Goal: Task Accomplishment & Management: Manage account settings

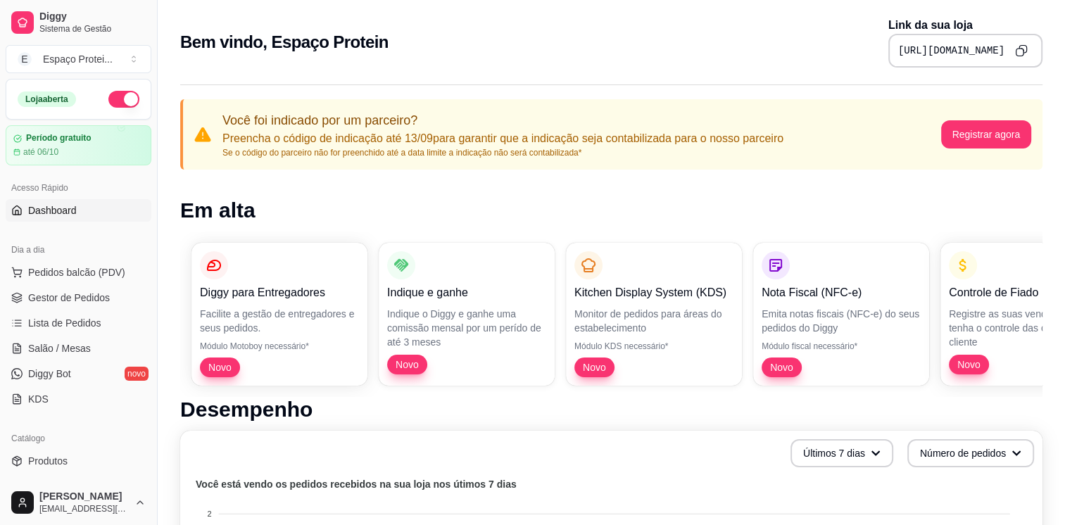
click at [65, 204] on span "Dashboard" at bounding box center [52, 211] width 49 height 14
click at [1025, 53] on icon "Copy to clipboard" at bounding box center [1021, 50] width 12 height 12
click at [32, 403] on span "KDS" at bounding box center [38, 399] width 20 height 14
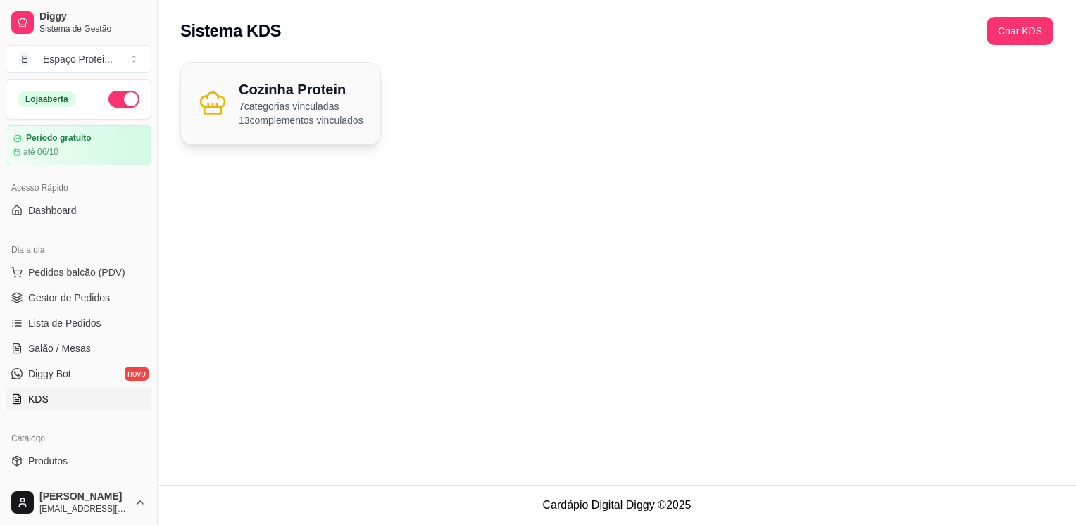
click at [318, 89] on h2 "Cozinha Protein" at bounding box center [301, 90] width 125 height 20
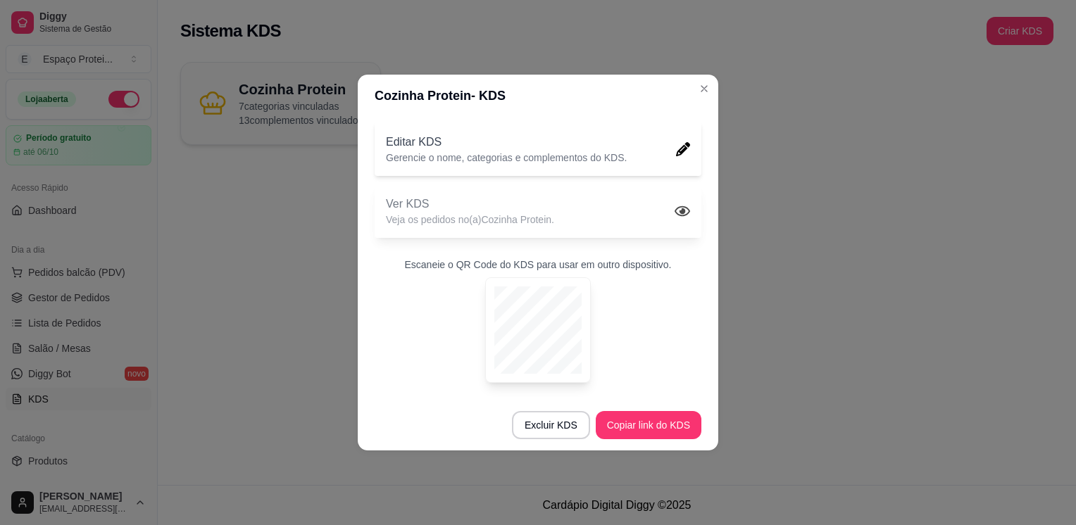
click at [521, 199] on p "Ver KDS" at bounding box center [470, 204] width 168 height 17
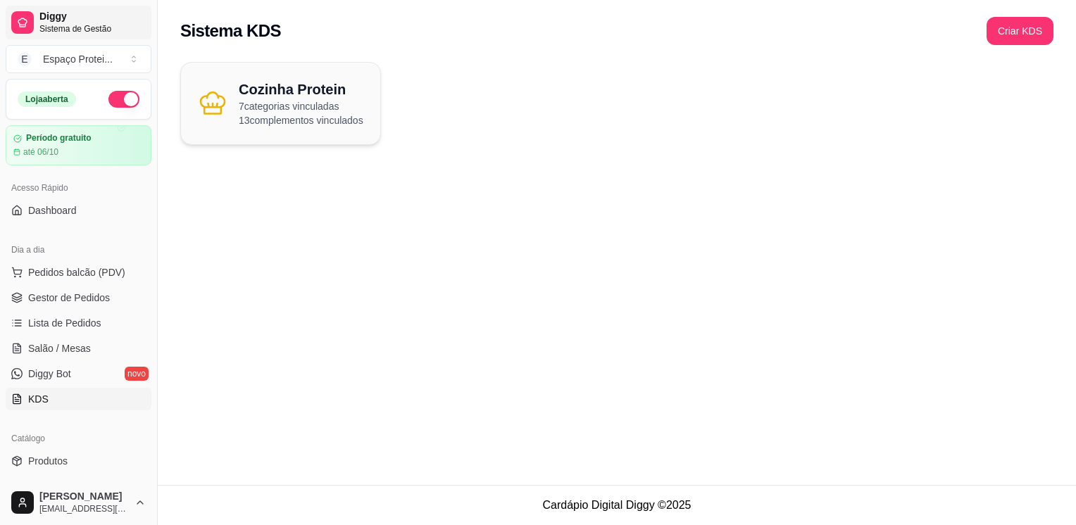
click at [26, 27] on icon at bounding box center [22, 22] width 11 height 11
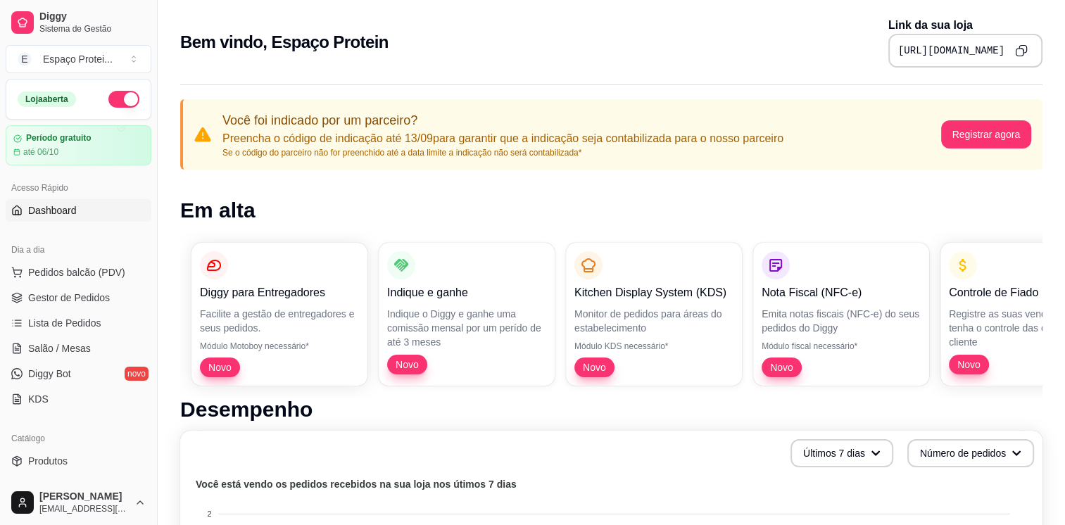
click at [1018, 39] on div "[URL][DOMAIN_NAME]" at bounding box center [966, 51] width 154 height 34
click at [1027, 55] on icon "Copy to clipboard" at bounding box center [1021, 50] width 13 height 13
click at [1023, 48] on icon "Copy to clipboard" at bounding box center [1021, 50] width 13 height 13
click at [1023, 47] on icon "Copy to clipboard" at bounding box center [1021, 50] width 12 height 12
click at [1020, 55] on icon "Copy to clipboard" at bounding box center [1021, 50] width 13 height 13
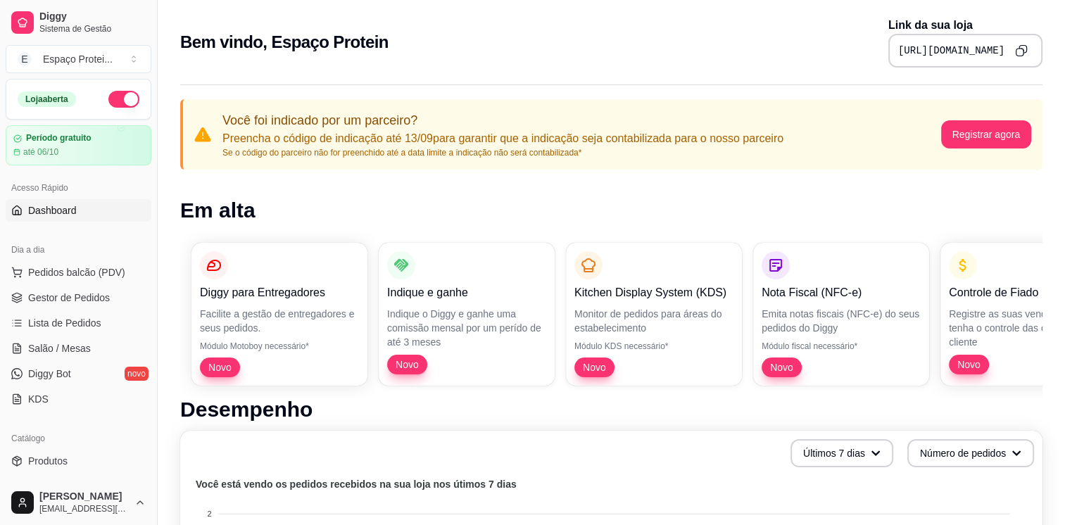
click at [1023, 52] on icon "Copy to clipboard" at bounding box center [1021, 50] width 13 height 13
click at [72, 297] on span "Gestor de Pedidos" at bounding box center [69, 298] width 82 height 14
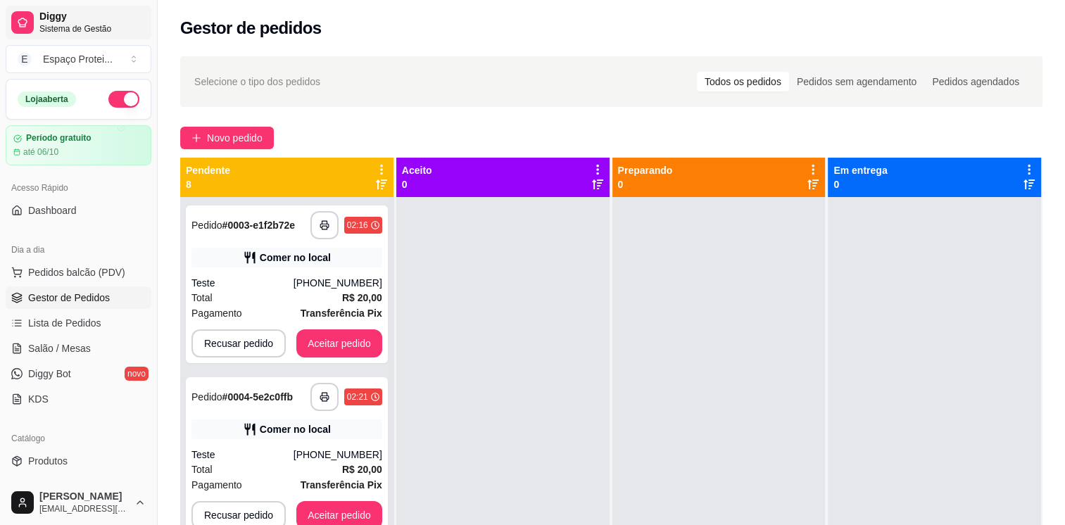
click at [30, 27] on div at bounding box center [22, 22] width 23 height 23
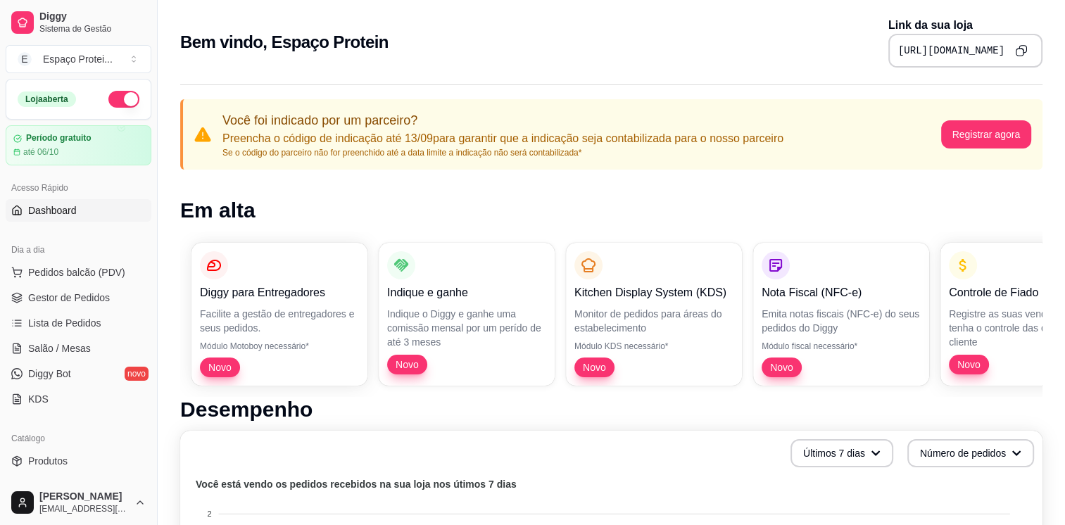
click at [1017, 56] on icon "Copy to clipboard" at bounding box center [1021, 50] width 12 height 12
click at [97, 291] on span "Gestor de Pedidos" at bounding box center [69, 298] width 82 height 14
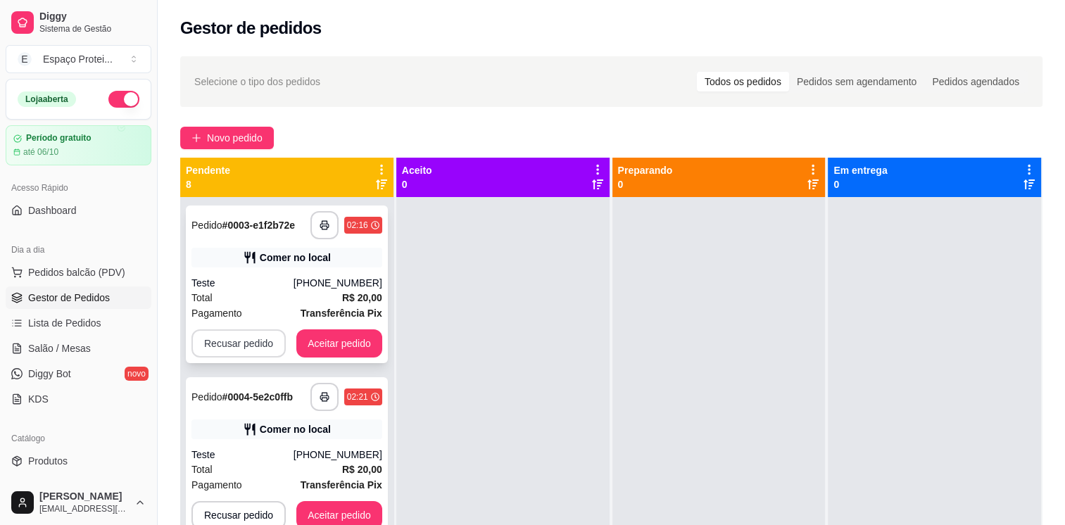
click at [267, 343] on button "Recusar pedido" at bounding box center [239, 344] width 94 height 28
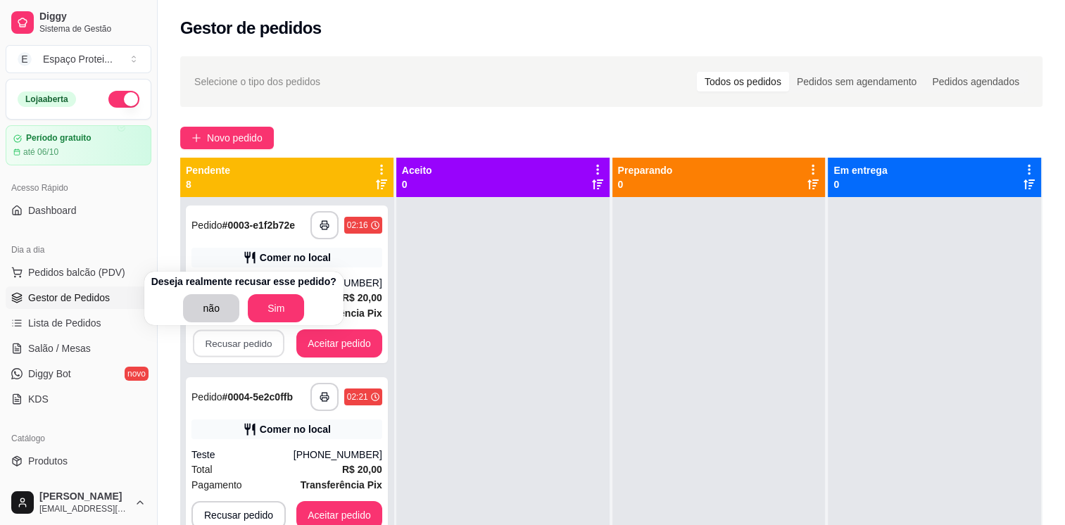
click at [259, 297] on button "Sim" at bounding box center [276, 308] width 56 height 28
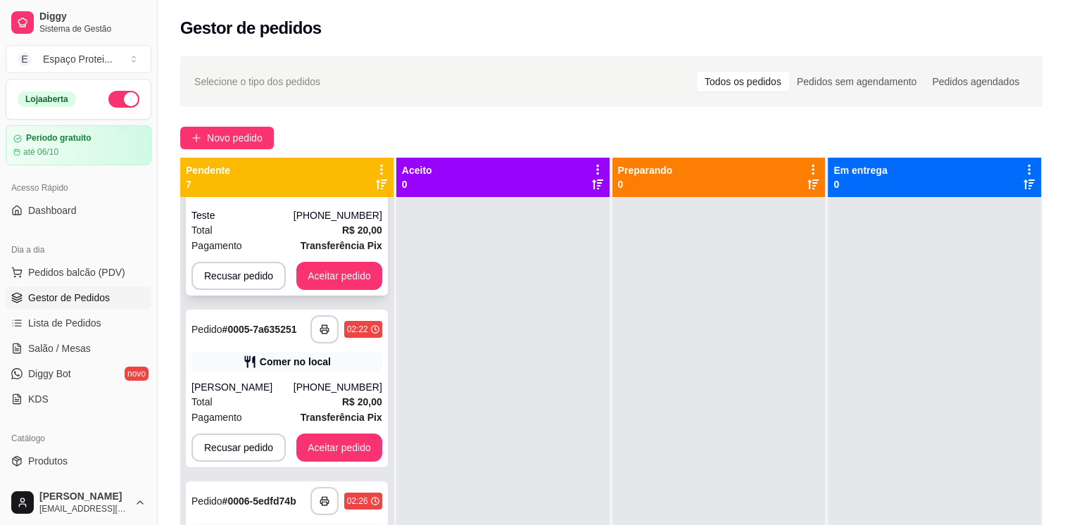
scroll to position [86, 0]
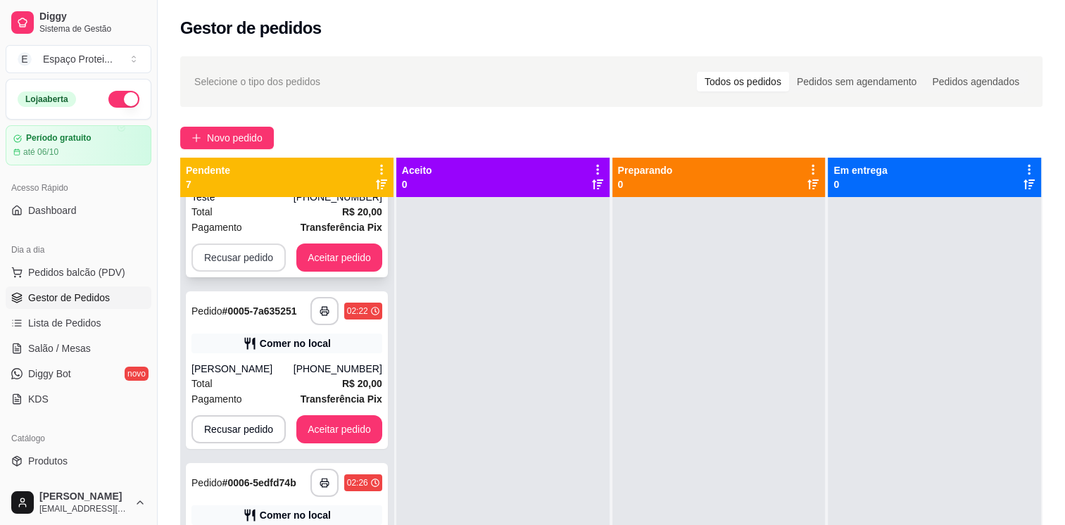
click at [237, 258] on button "Recusar pedido" at bounding box center [239, 258] width 94 height 28
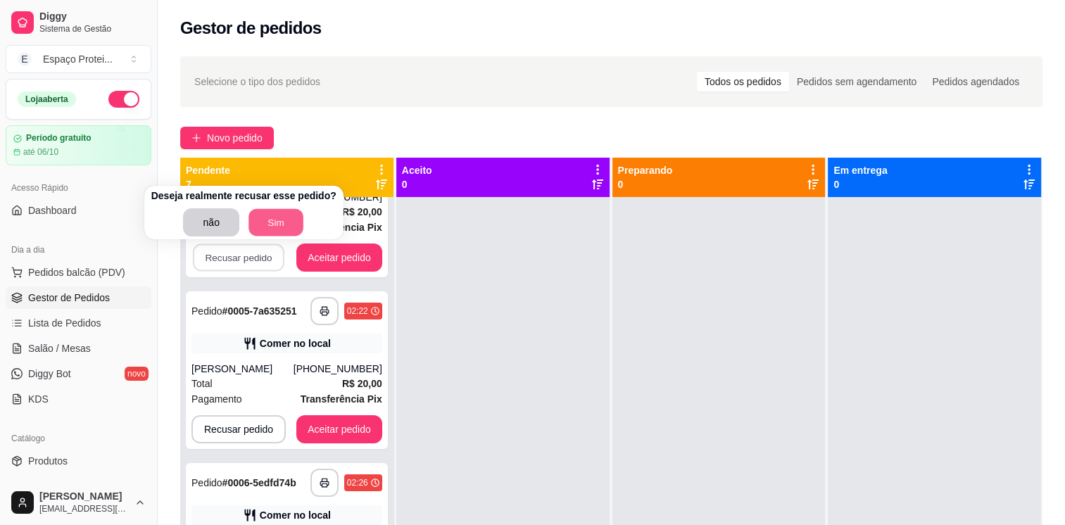
click at [268, 226] on button "Sim" at bounding box center [276, 222] width 55 height 27
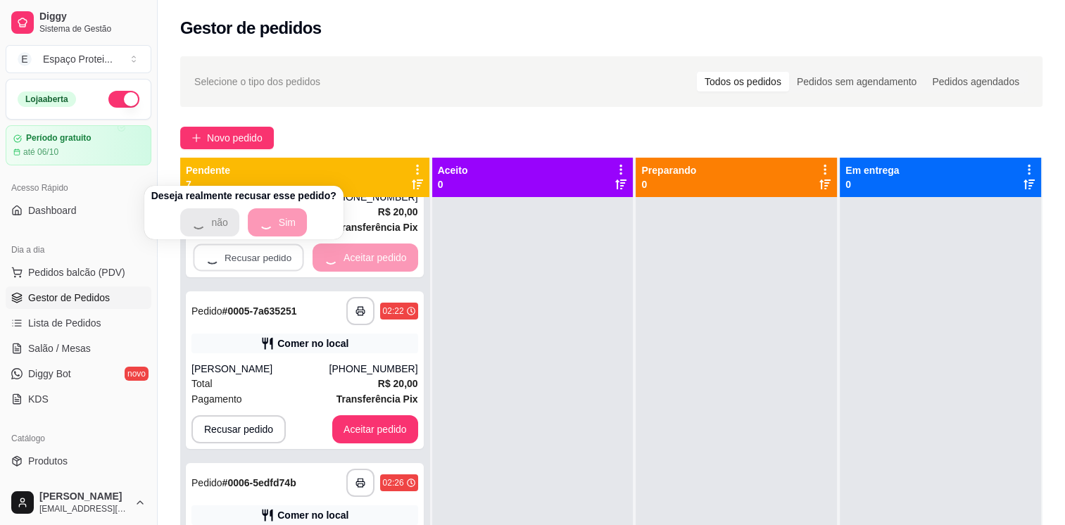
scroll to position [0, 0]
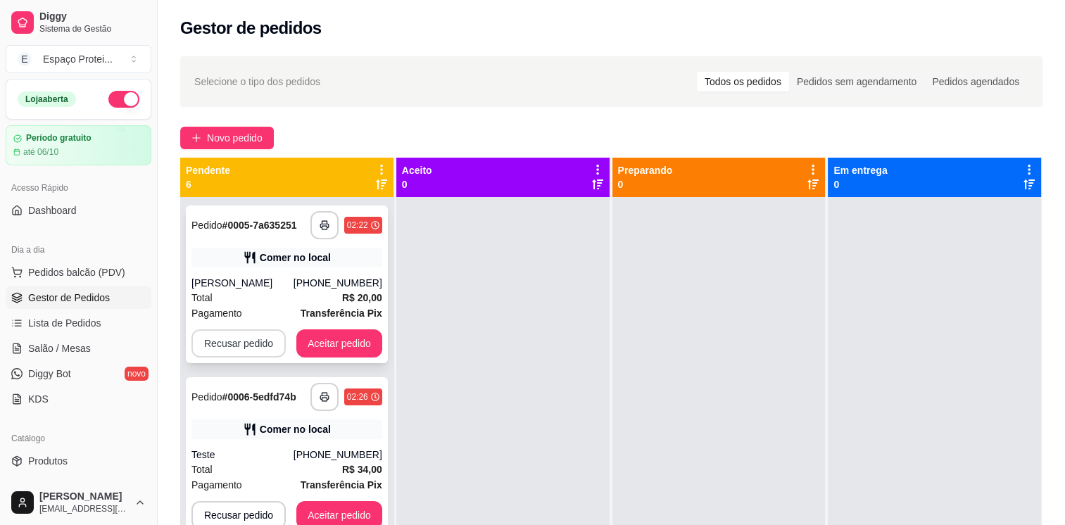
click at [248, 343] on button "Recusar pedido" at bounding box center [239, 344] width 94 height 28
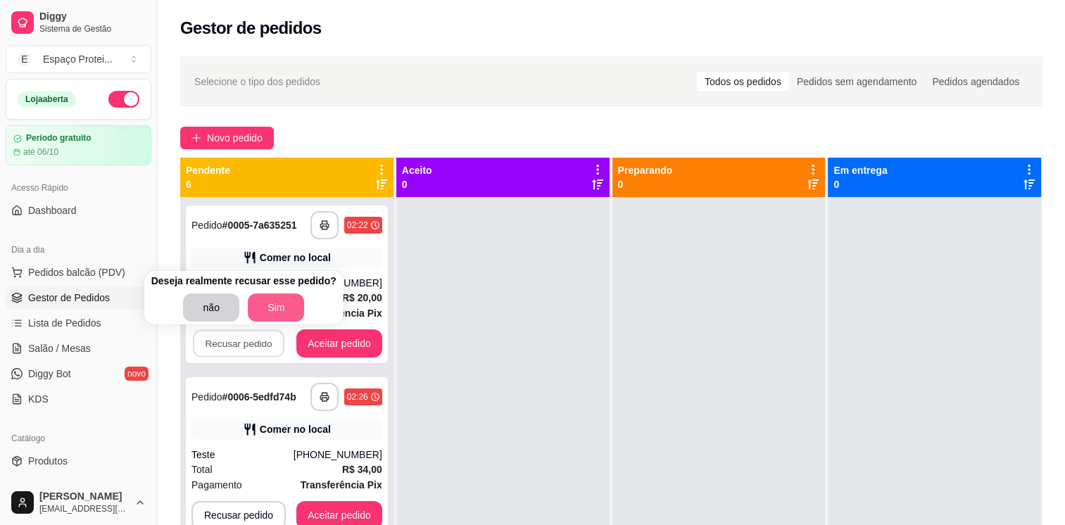
click at [265, 314] on button "Sim" at bounding box center [276, 308] width 56 height 28
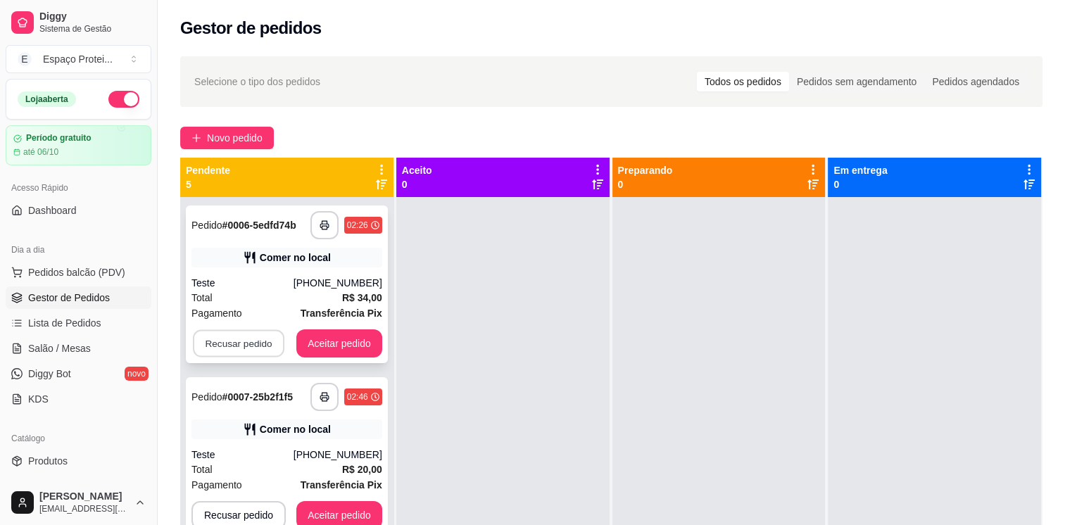
click at [251, 354] on button "Recusar pedido" at bounding box center [239, 343] width 92 height 27
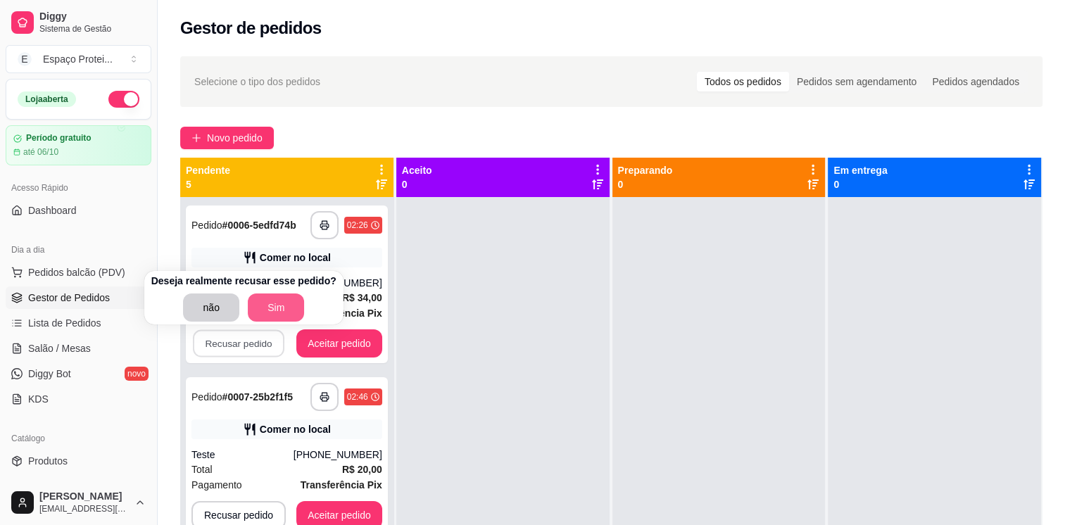
click at [266, 315] on button "Sim" at bounding box center [276, 308] width 56 height 28
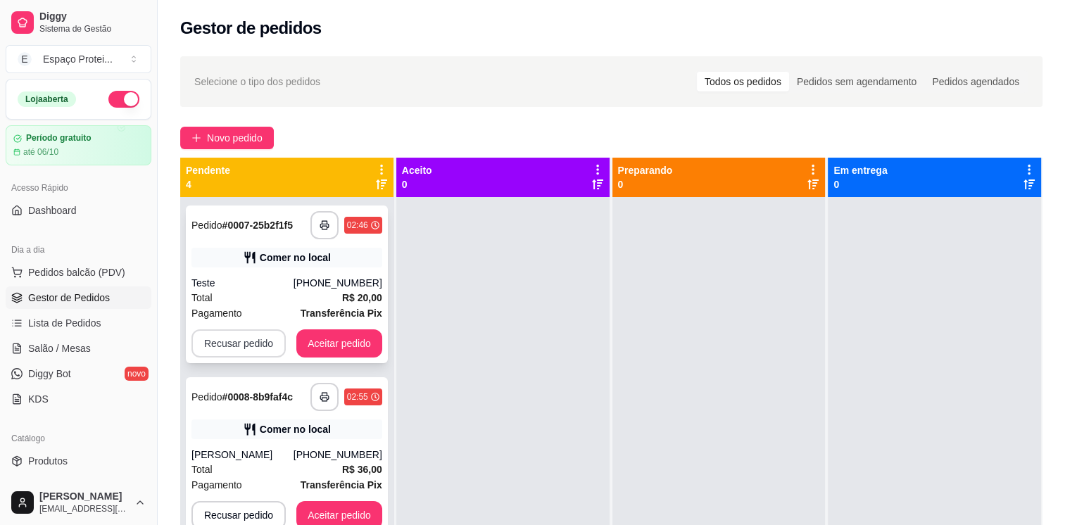
click at [251, 347] on button "Recusar pedido" at bounding box center [239, 344] width 94 height 28
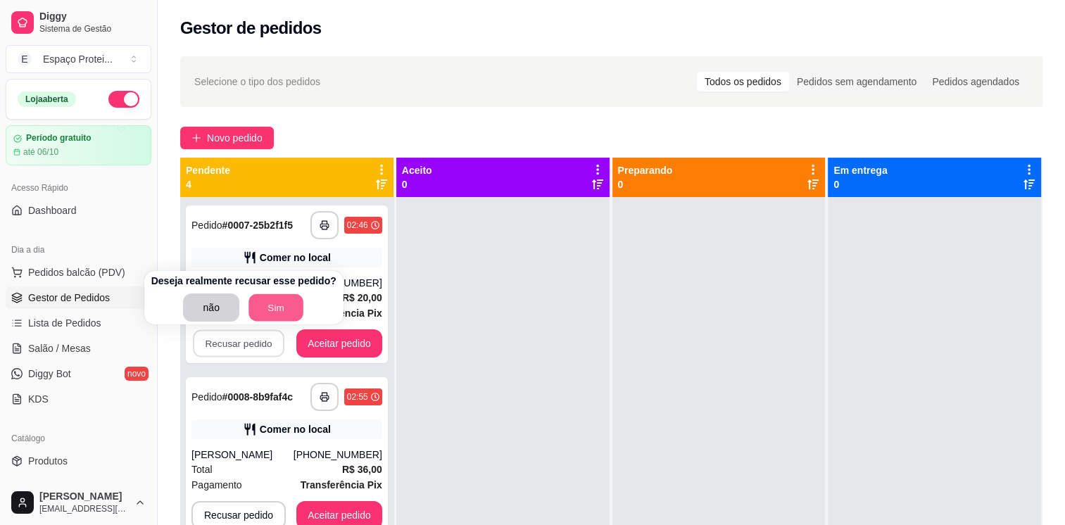
click at [275, 316] on button "Sim" at bounding box center [276, 307] width 55 height 27
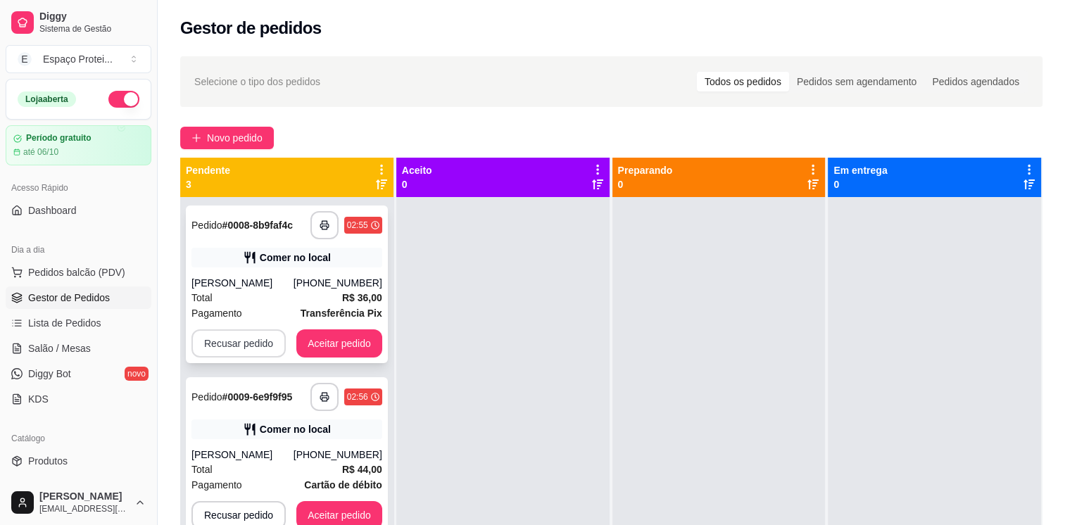
click at [256, 345] on button "Recusar pedido" at bounding box center [239, 344] width 94 height 28
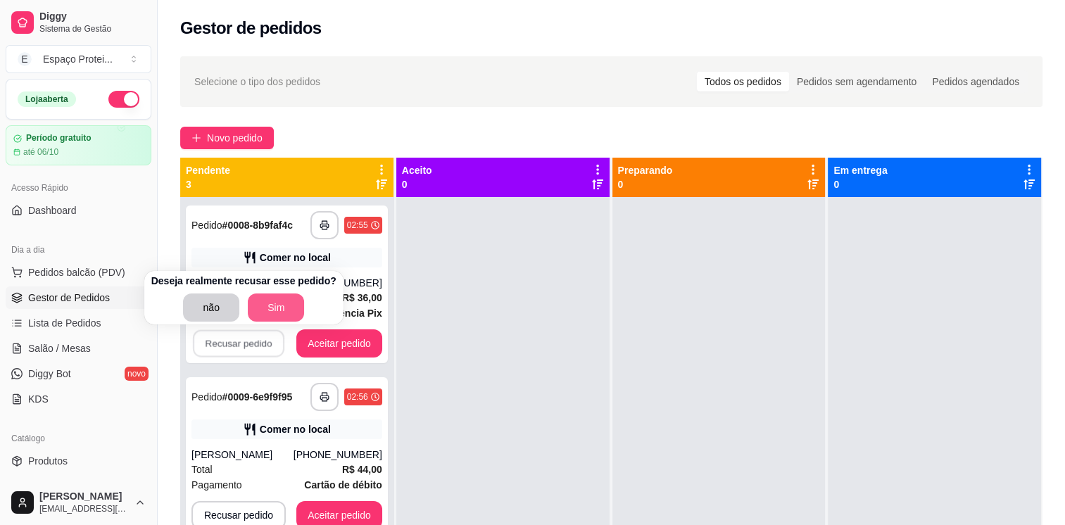
click at [280, 311] on button "Sim" at bounding box center [276, 308] width 56 height 28
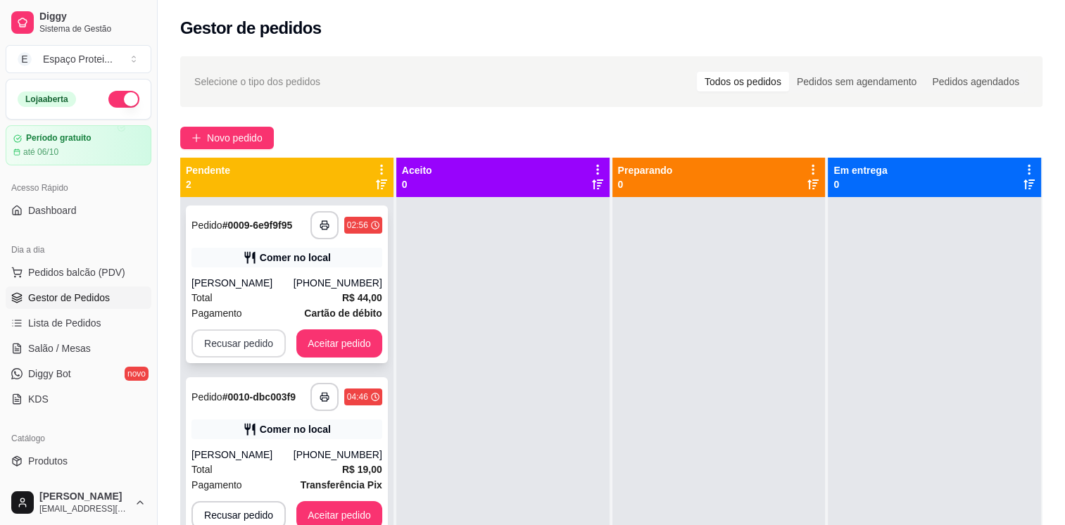
click at [250, 344] on button "Recusar pedido" at bounding box center [239, 344] width 94 height 28
click at [275, 313] on button "Sim" at bounding box center [276, 308] width 55 height 27
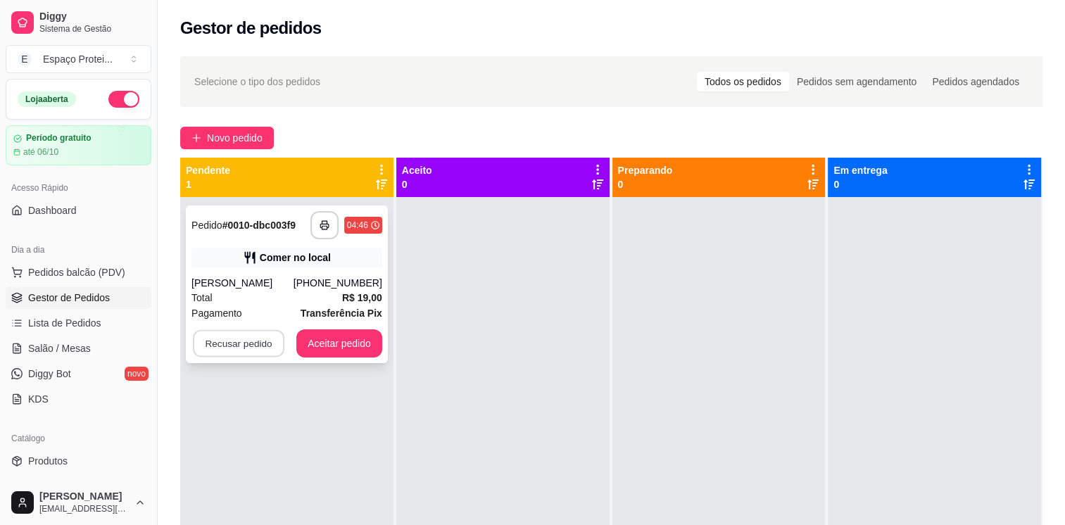
click at [251, 340] on button "Recusar pedido" at bounding box center [239, 343] width 92 height 27
click at [279, 307] on button "Sim" at bounding box center [276, 308] width 55 height 27
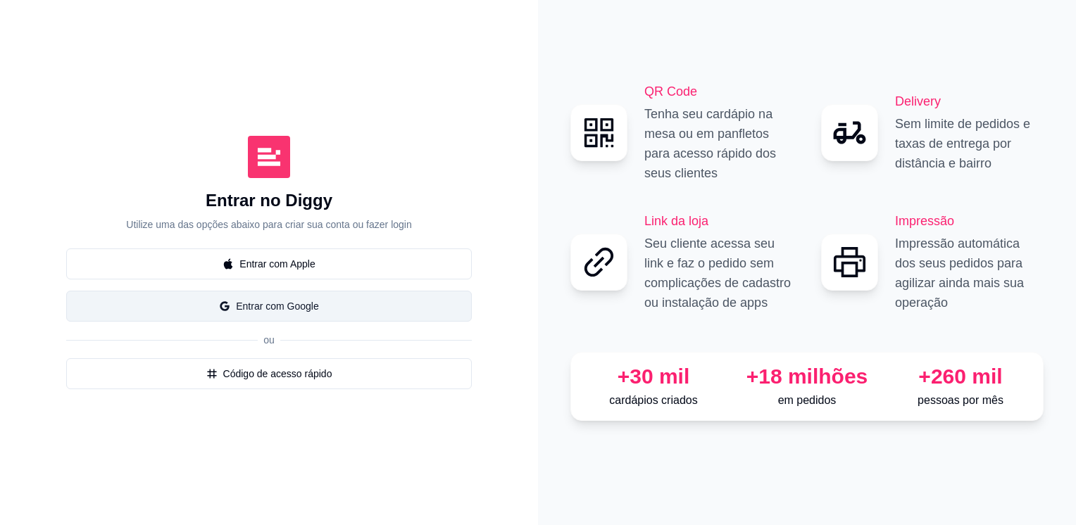
click at [315, 311] on button "Entrar com Google" at bounding box center [269, 306] width 406 height 31
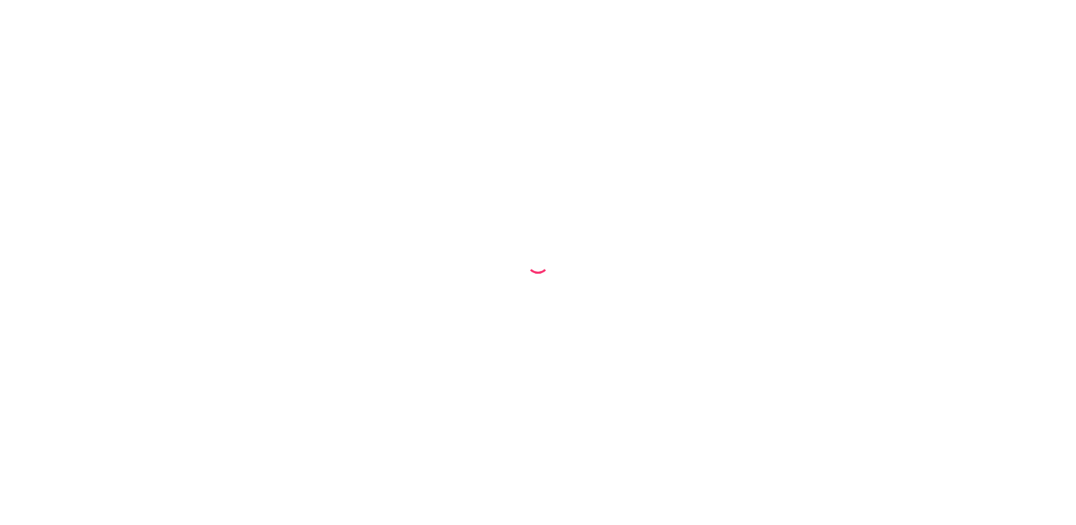
select select "68be54e88ae0f89cf80dc0e8"
